Goal: Task Accomplishment & Management: Complete application form

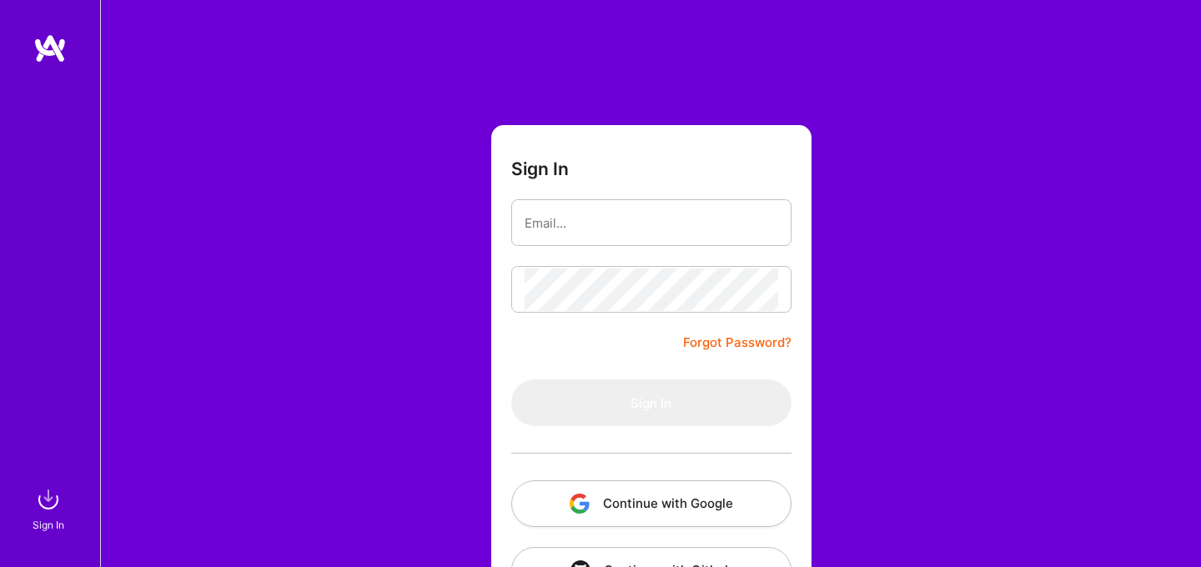
scroll to position [59, 0]
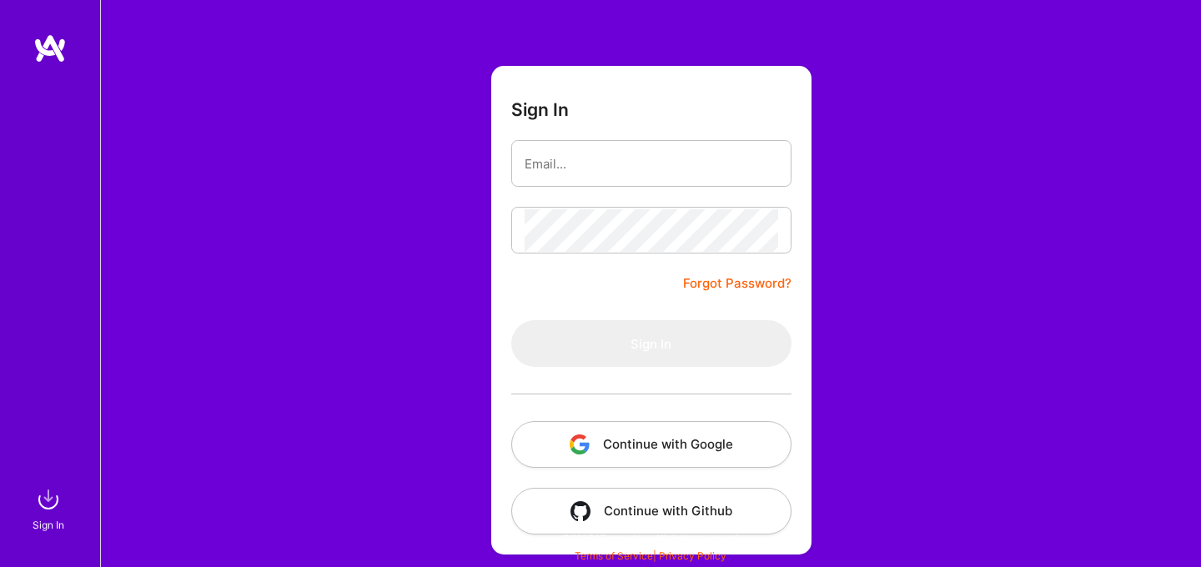
click at [641, 435] on button "Continue with Google" at bounding box center [651, 444] width 280 height 47
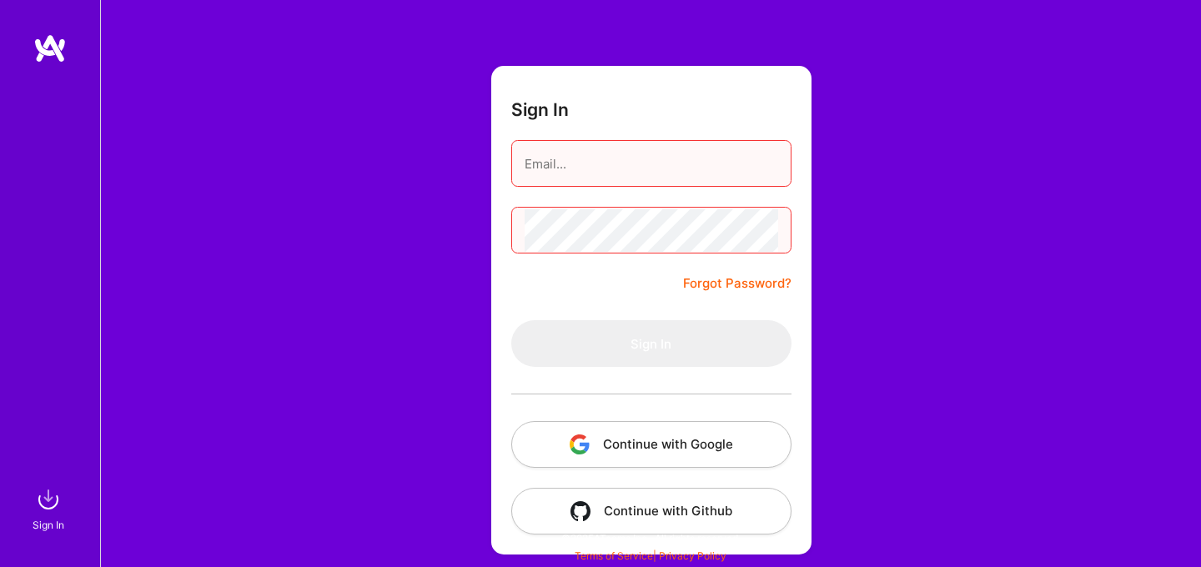
click at [581, 170] on input "email" at bounding box center [652, 164] width 254 height 43
type input "[EMAIL_ADDRESS][DOMAIN_NAME]"
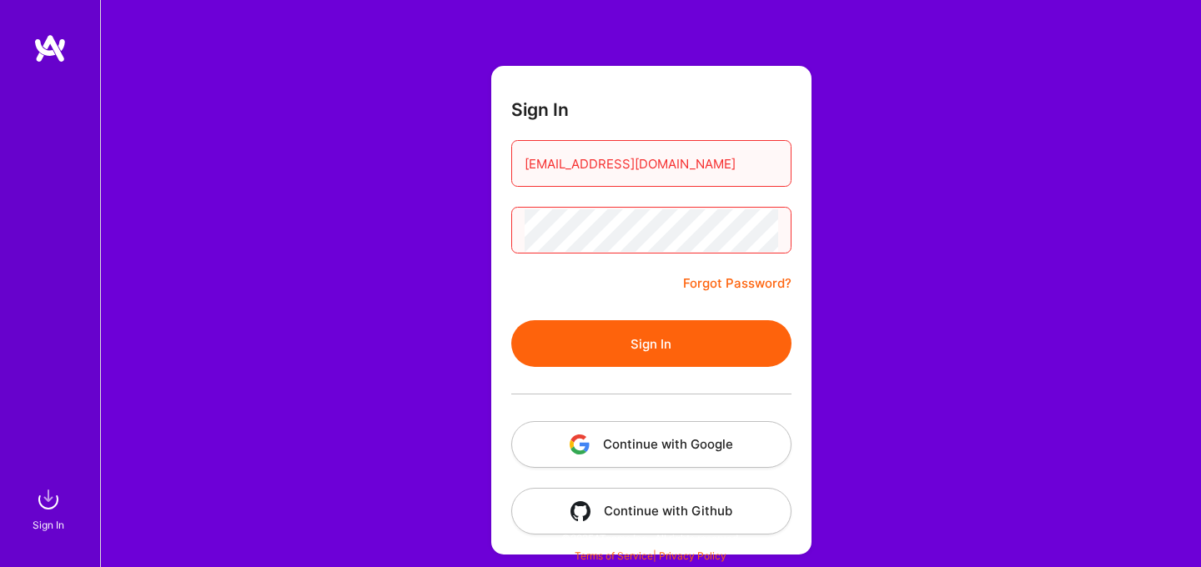
click at [675, 343] on button "Sign In" at bounding box center [651, 343] width 280 height 47
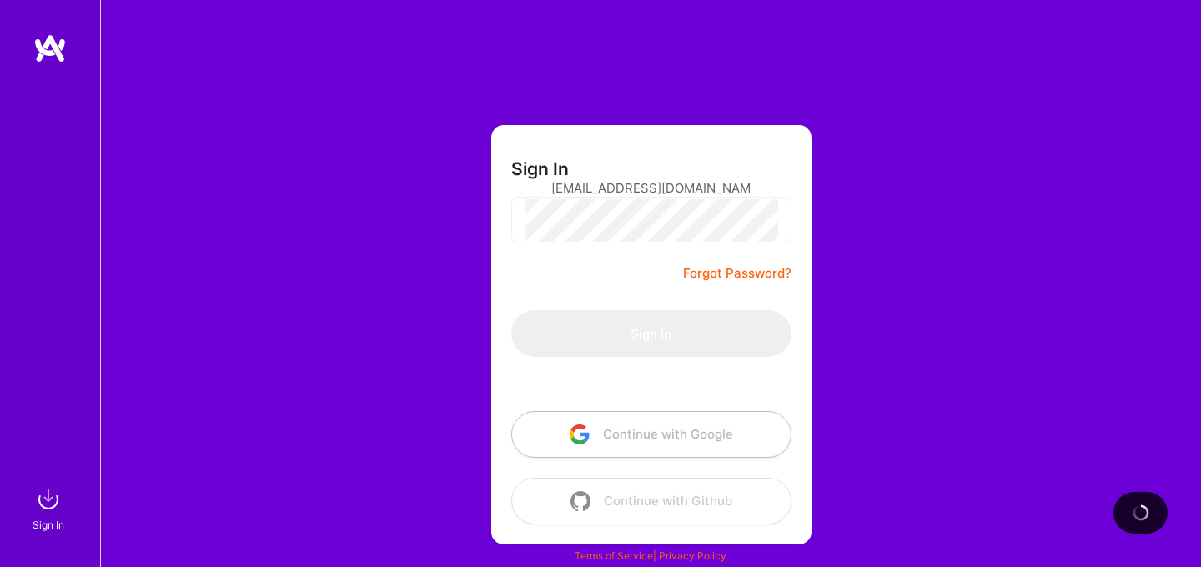
scroll to position [0, 0]
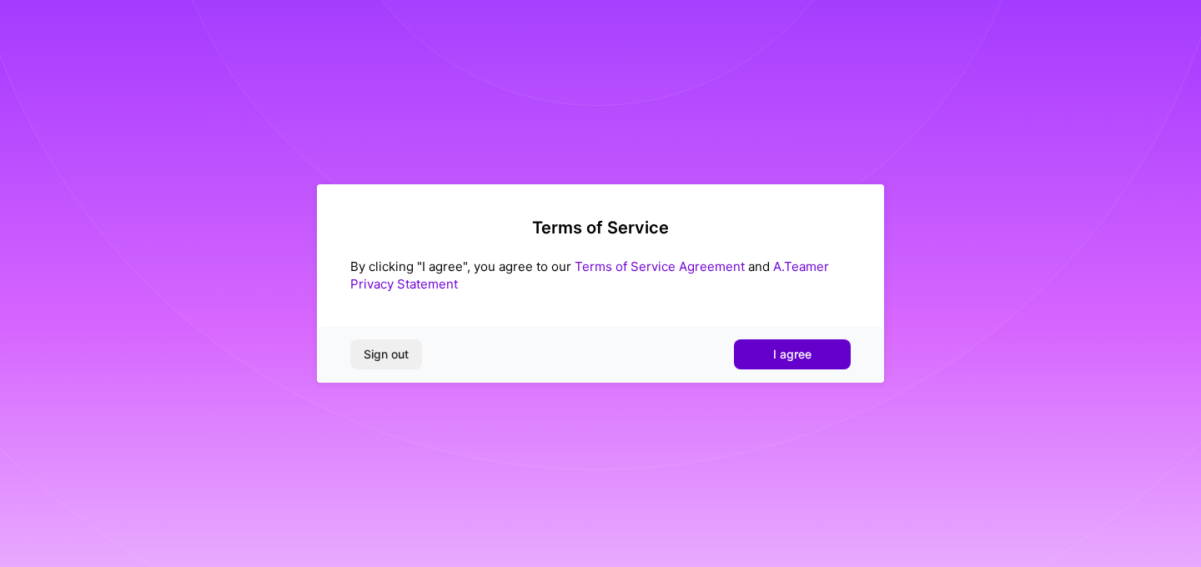
click at [796, 346] on span "I agree" at bounding box center [792, 354] width 38 height 17
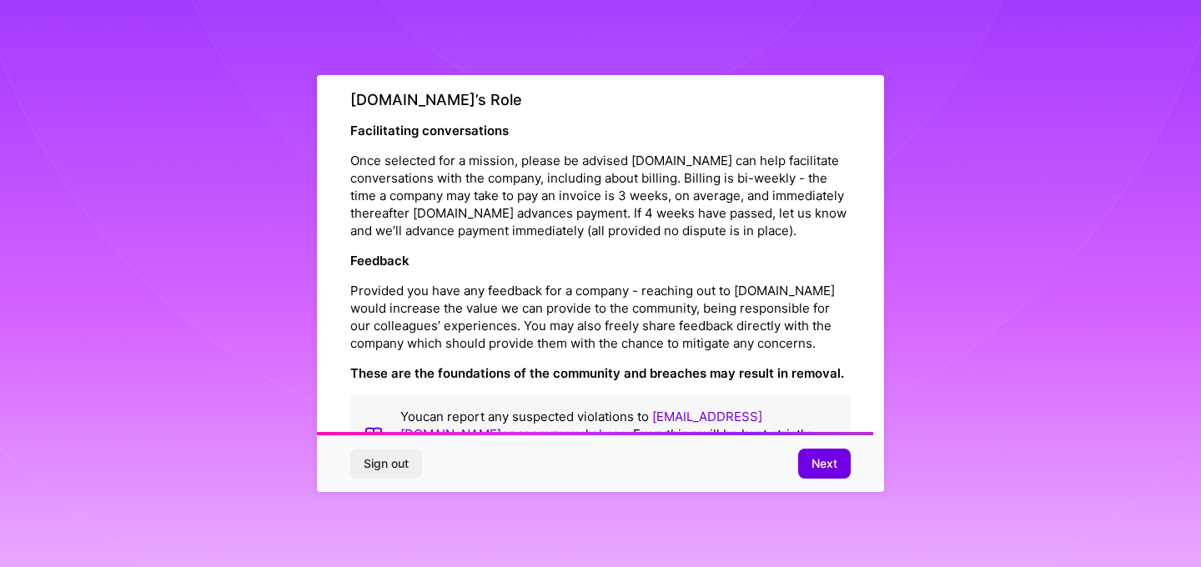
scroll to position [1878, 0]
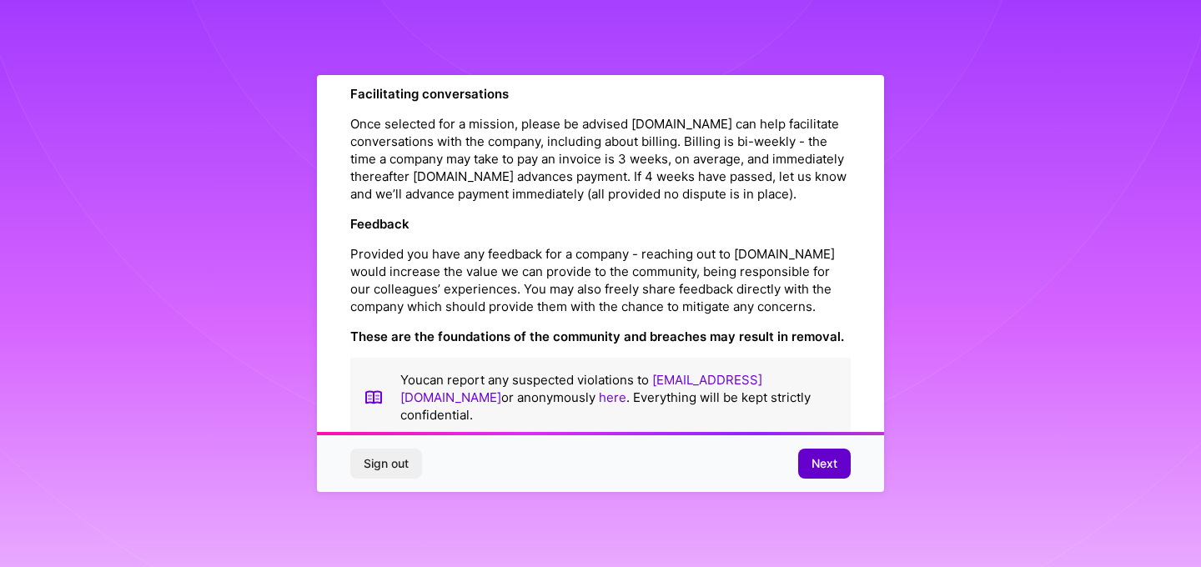
click at [823, 465] on span "Next" at bounding box center [825, 463] width 26 height 17
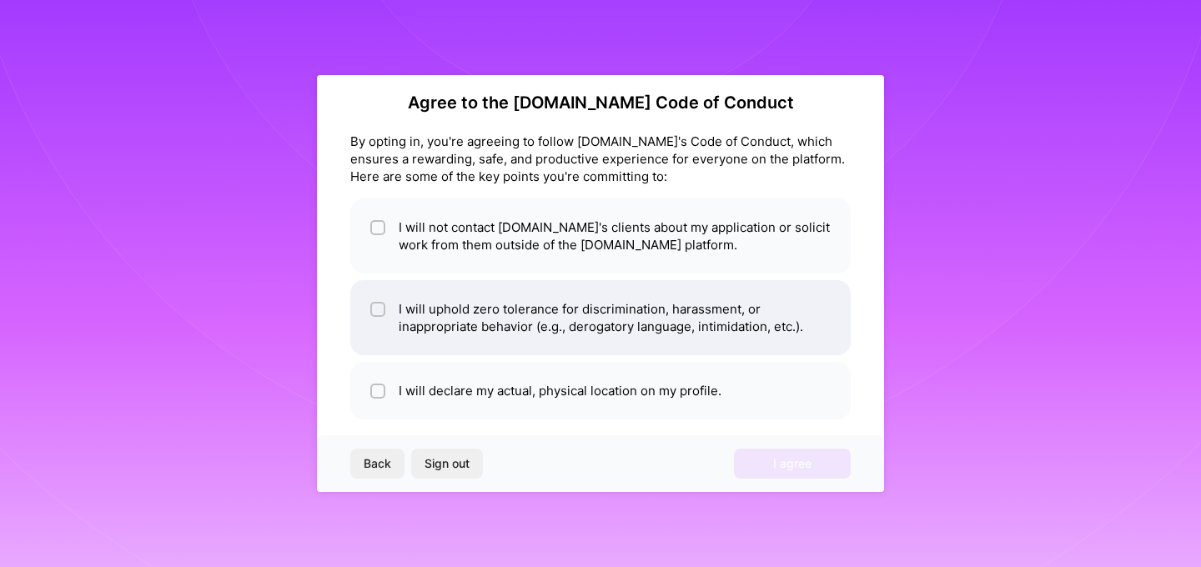
scroll to position [17, 0]
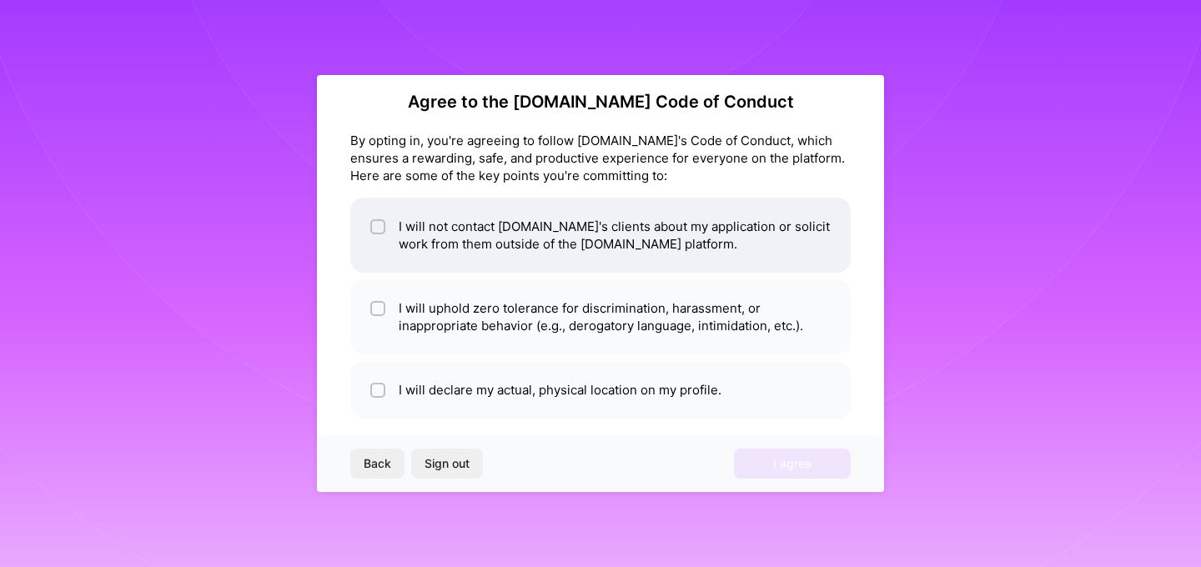
click at [380, 228] on input "checkbox" at bounding box center [380, 228] width 12 height 12
checkbox input "true"
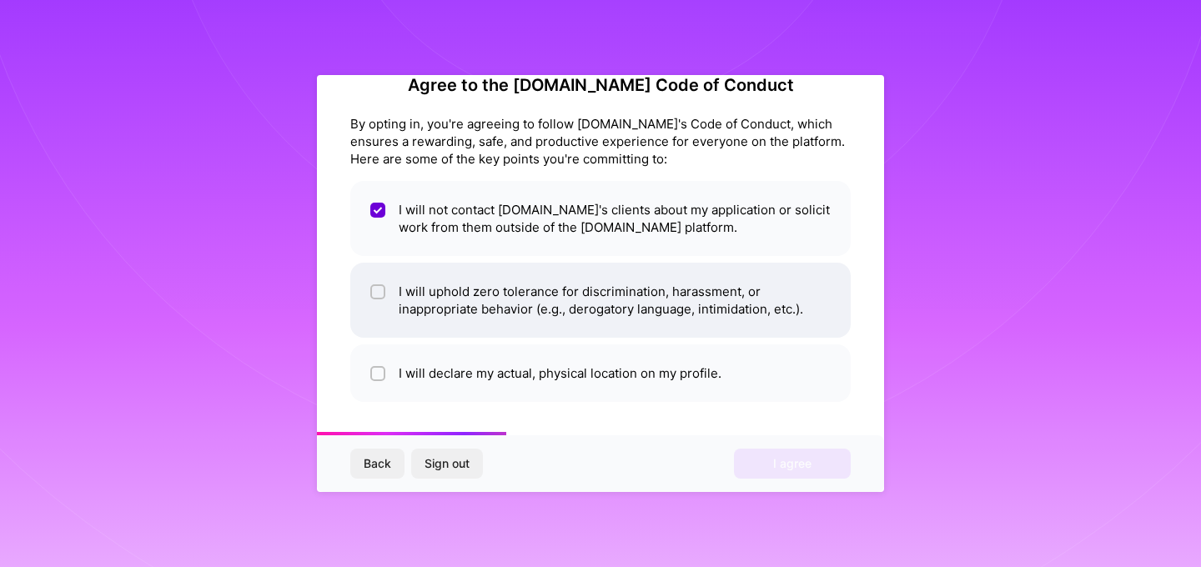
click at [380, 294] on input "checkbox" at bounding box center [380, 293] width 12 height 12
checkbox input "true"
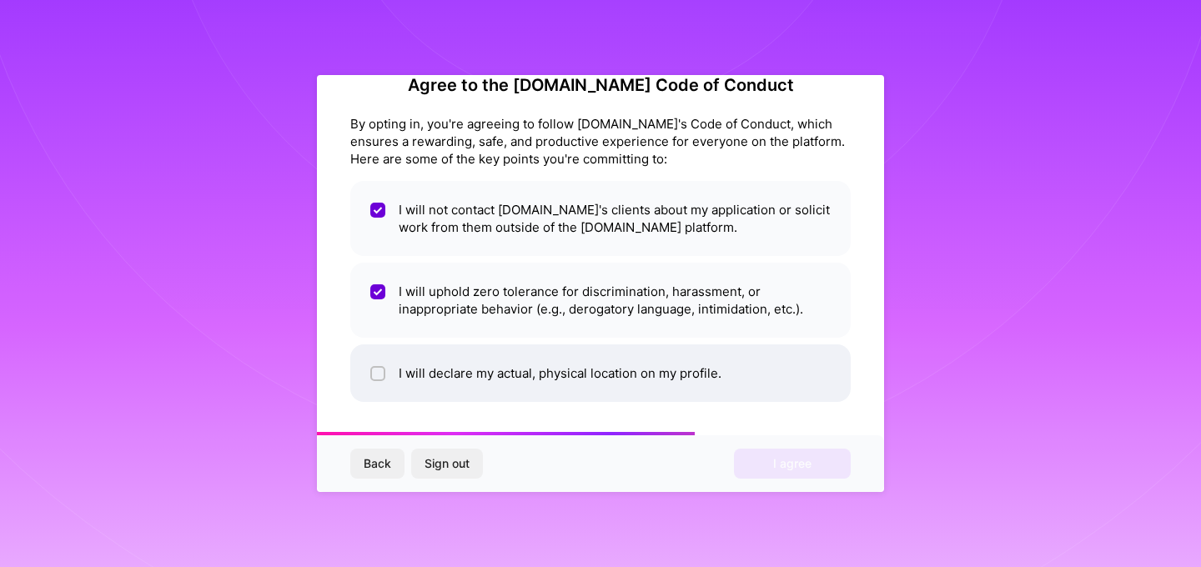
click at [384, 375] on div at bounding box center [377, 373] width 15 height 15
checkbox input "true"
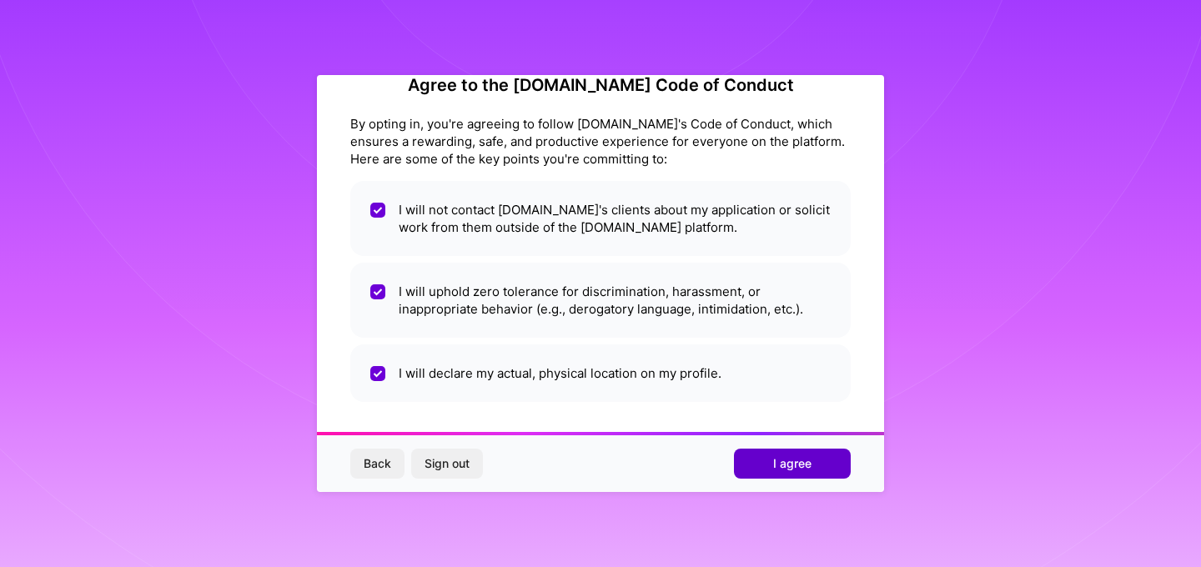
click at [787, 465] on span "I agree" at bounding box center [792, 463] width 38 height 17
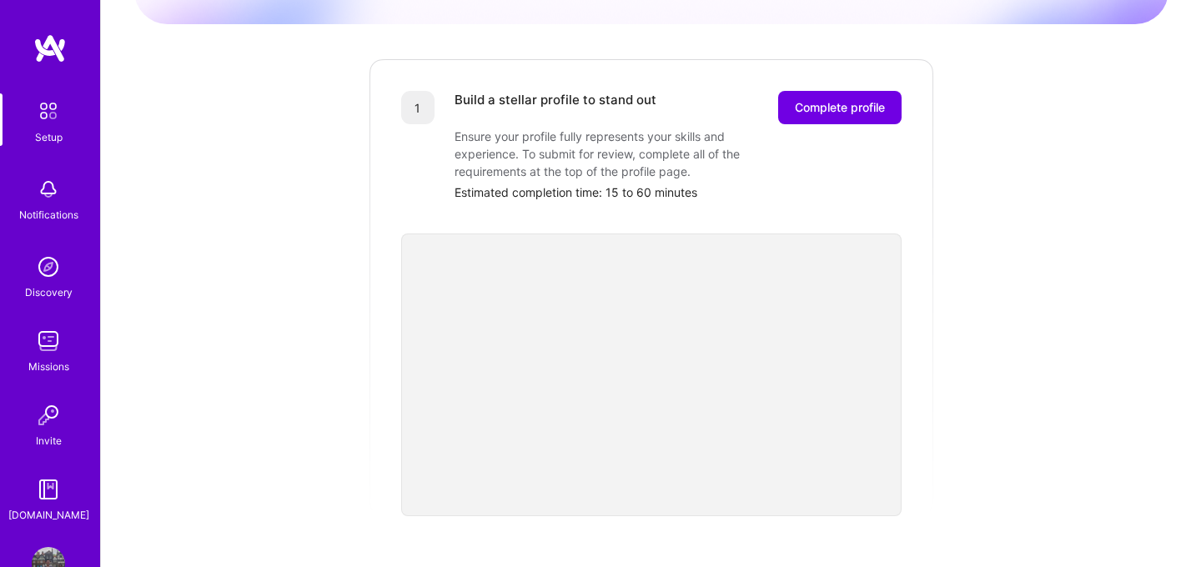
scroll to position [190, 0]
click at [822, 101] on span "Complete profile" at bounding box center [840, 109] width 90 height 17
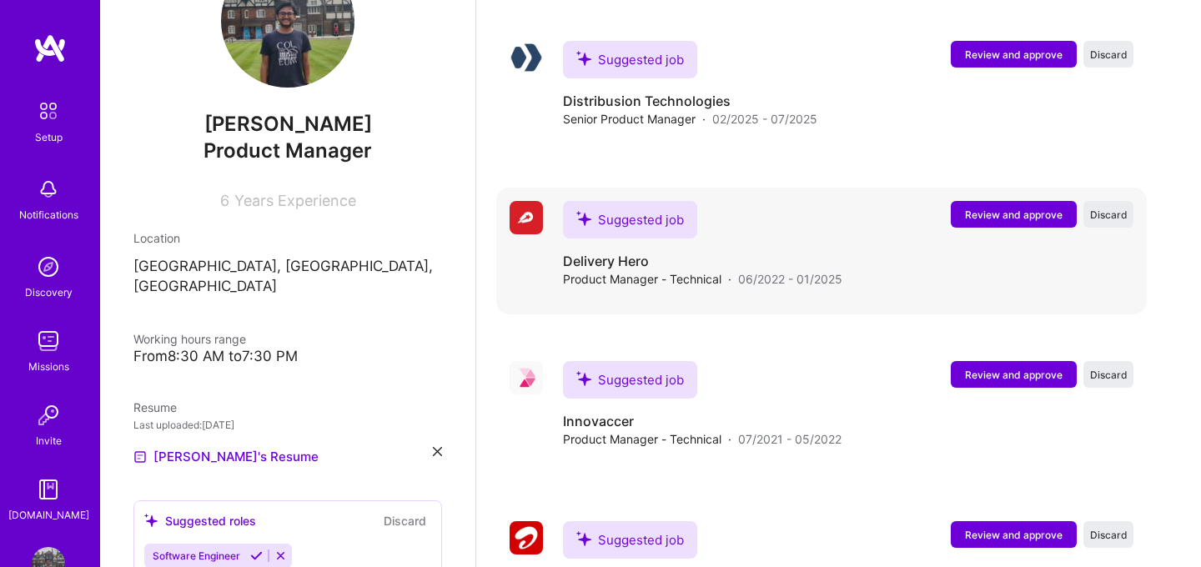
scroll to position [2181, 0]
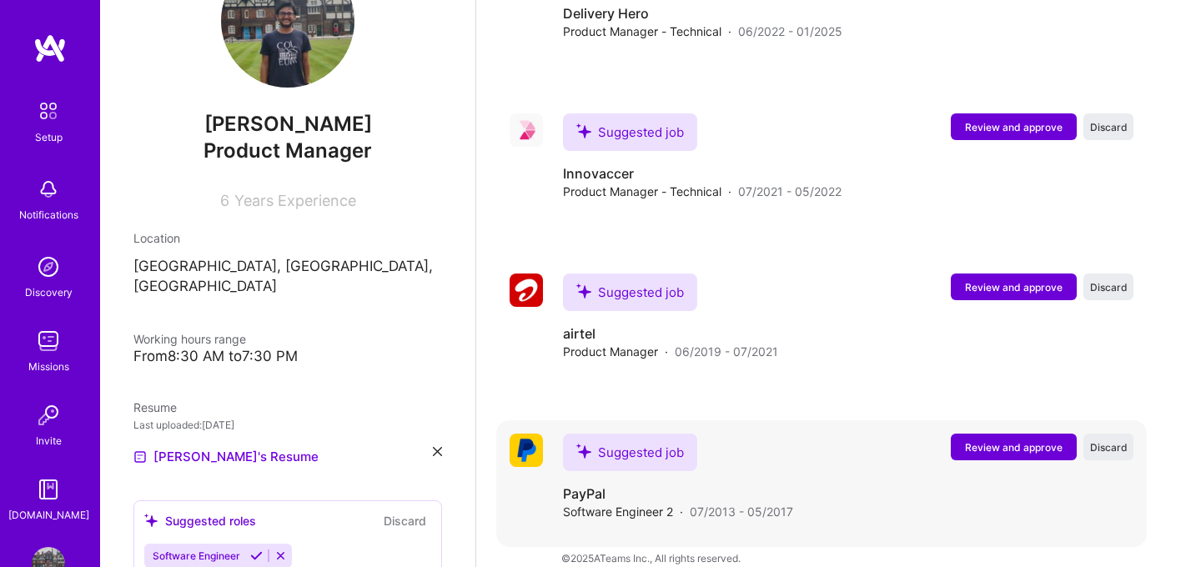
click at [1023, 440] on span "Review and approve" at bounding box center [1014, 447] width 98 height 14
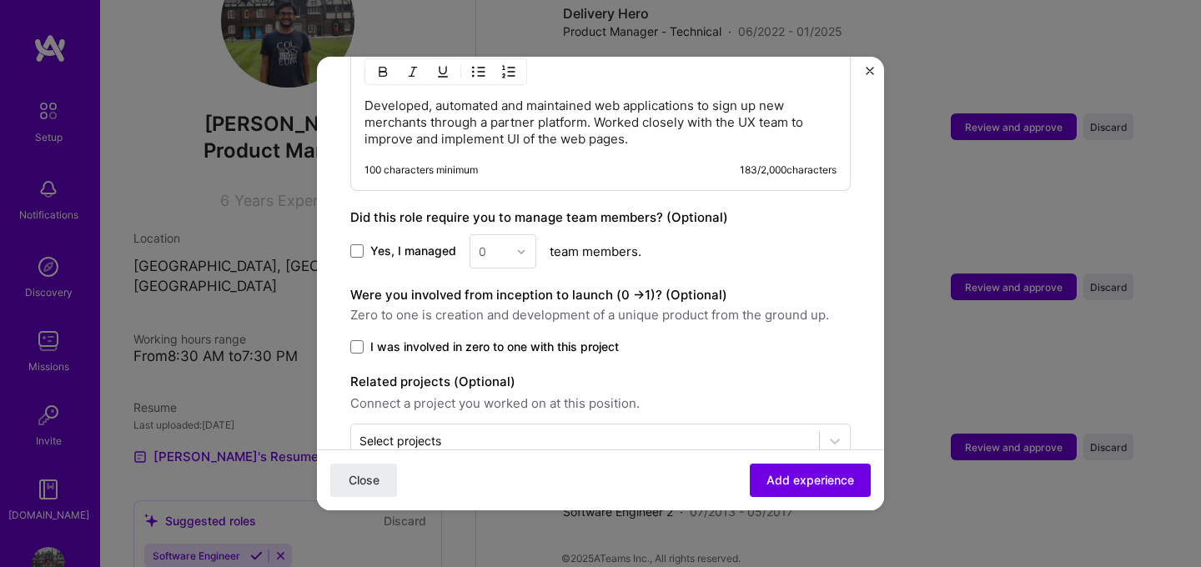
scroll to position [787, 0]
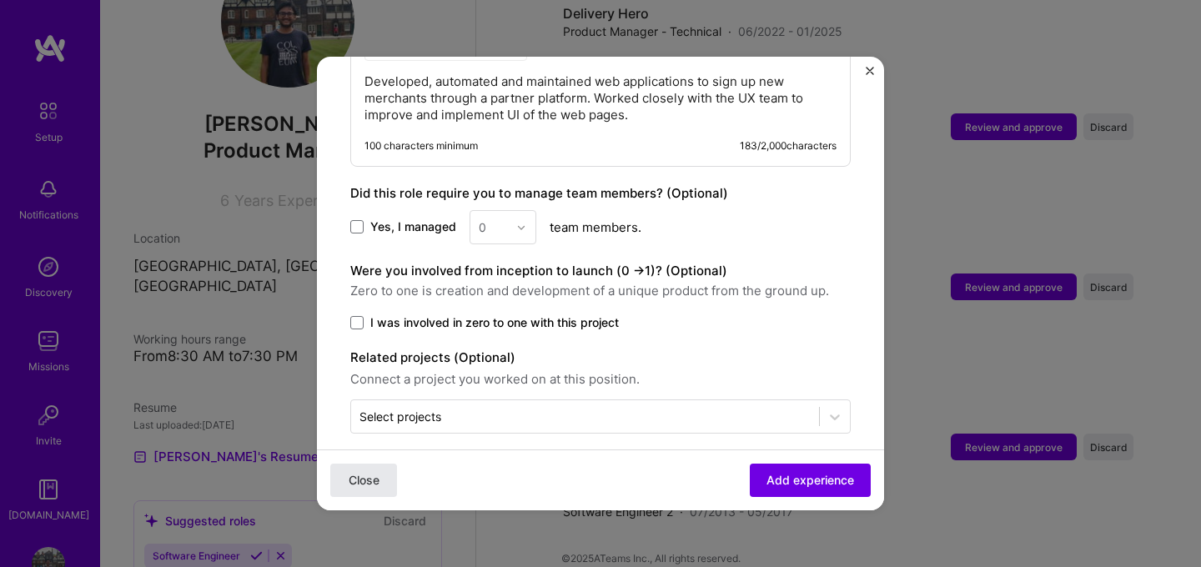
click at [371, 480] on span "Close" at bounding box center [364, 480] width 31 height 17
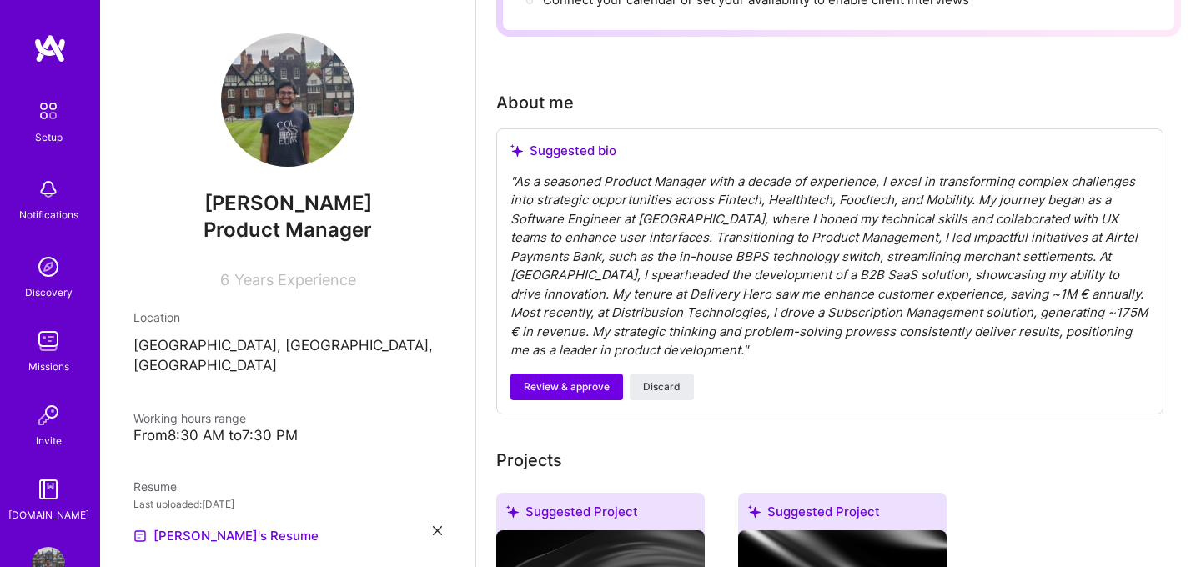
scroll to position [0, 0]
